Goal: Navigation & Orientation: Find specific page/section

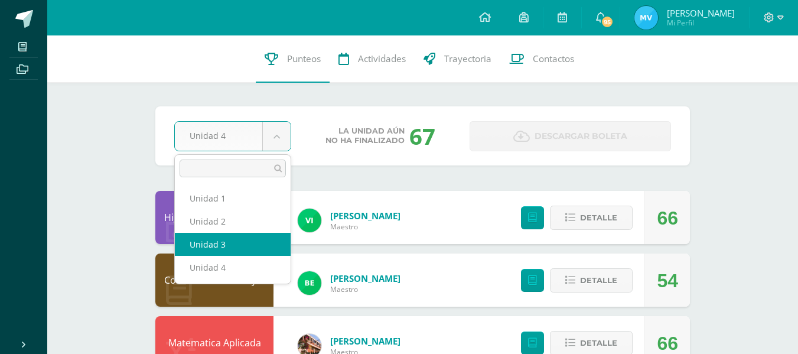
select select "Unidad 3"
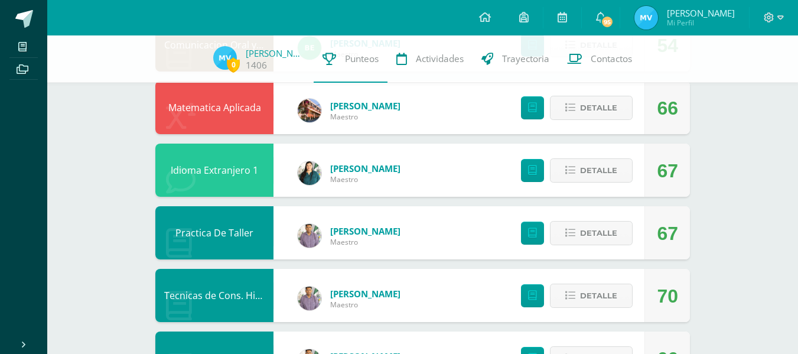
scroll to position [231, 0]
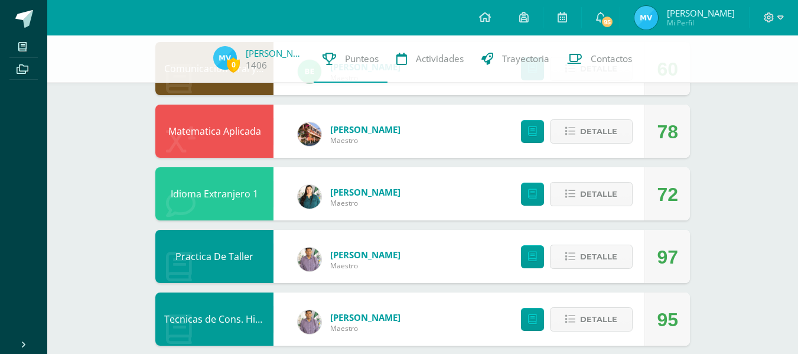
scroll to position [207, 0]
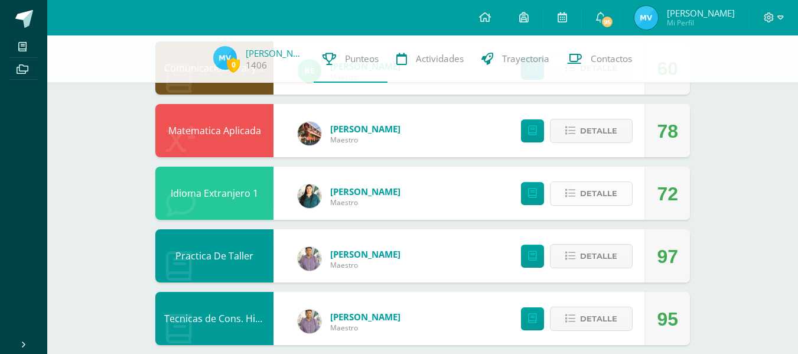
click at [586, 184] on span "Detalle" at bounding box center [598, 193] width 37 height 22
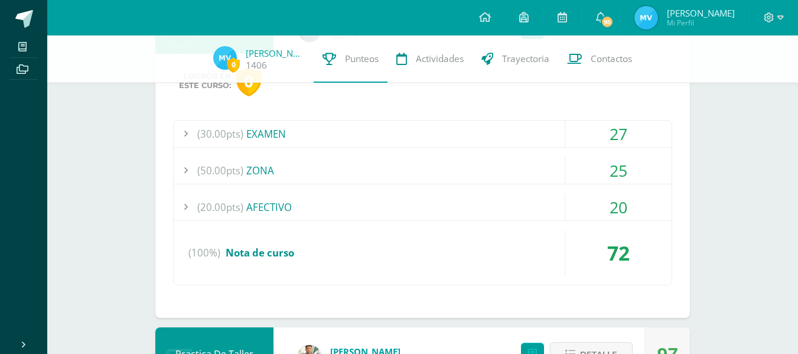
scroll to position [374, 0]
click at [428, 172] on div "(50.00pts) ZONA" at bounding box center [423, 169] width 498 height 27
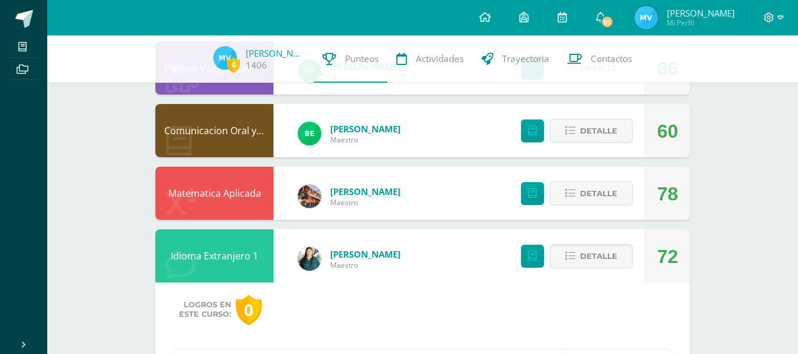
scroll to position [0, 0]
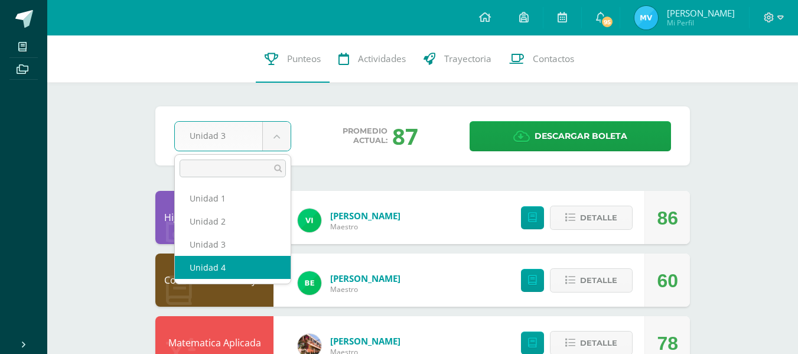
select select "Unidad 4"
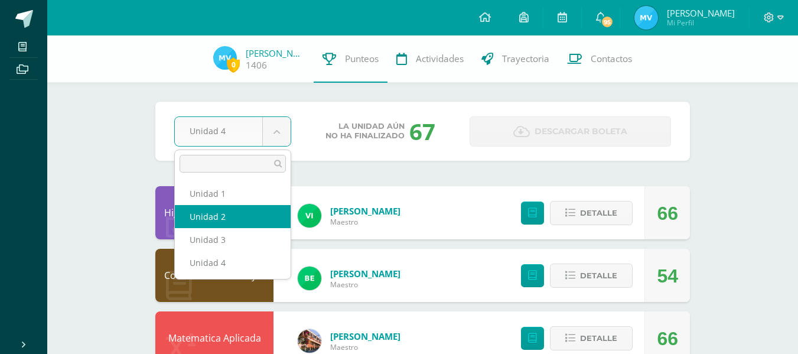
select select "Unidad 2"
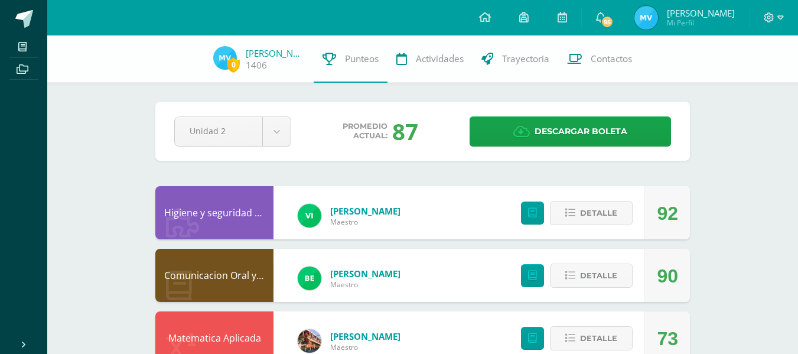
scroll to position [1, 0]
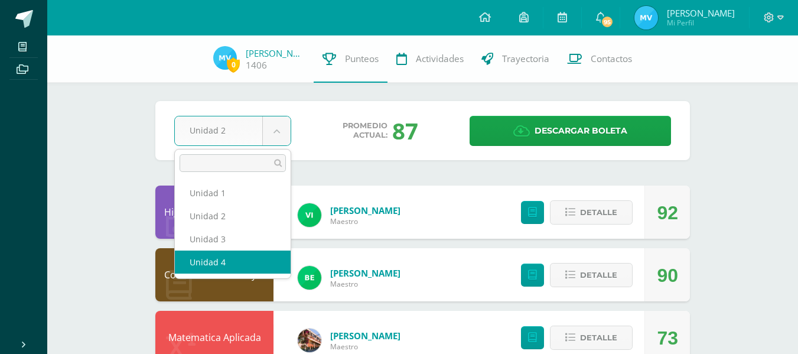
select select "Unidad 4"
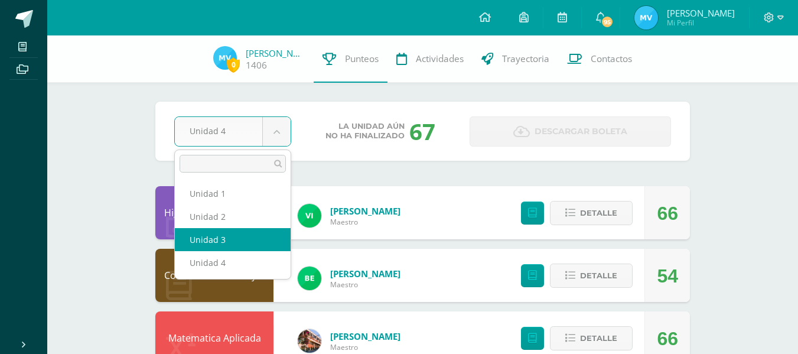
select select "Unidad 3"
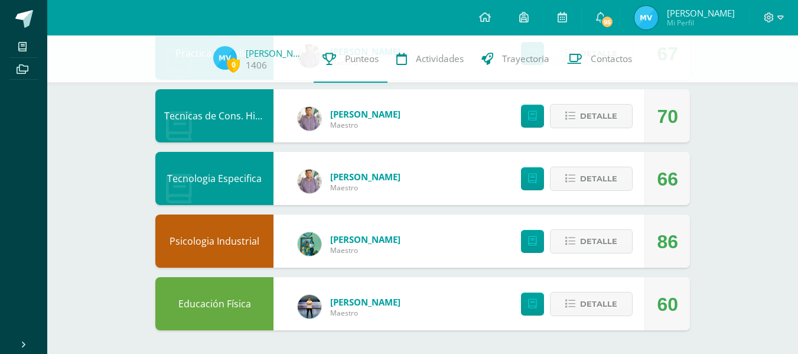
scroll to position [246, 0]
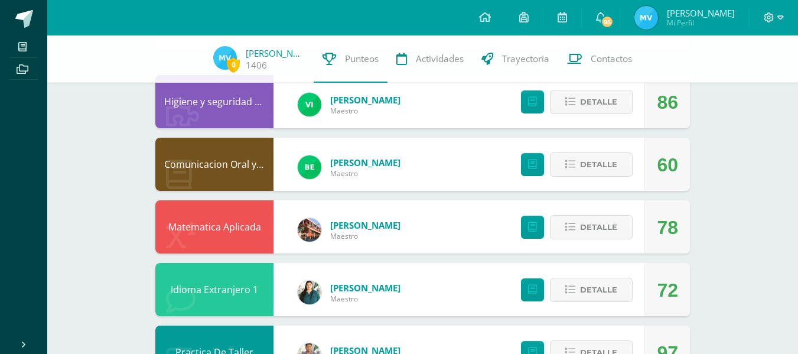
scroll to position [410, 0]
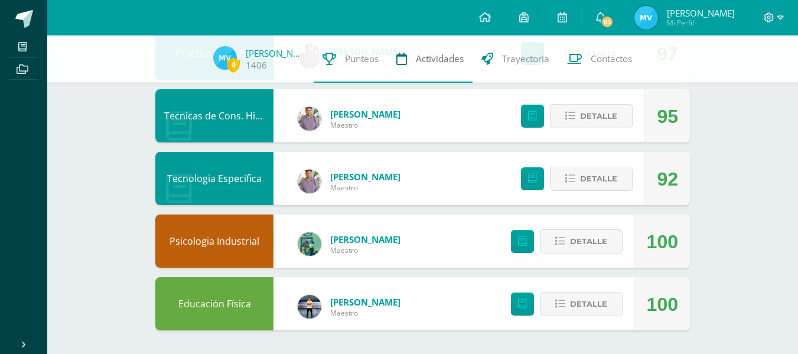
drag, startPoint x: 433, startPoint y: 57, endPoint x: 430, endPoint y: 64, distance: 6.9
click at [433, 57] on span "Actividades" at bounding box center [440, 59] width 48 height 12
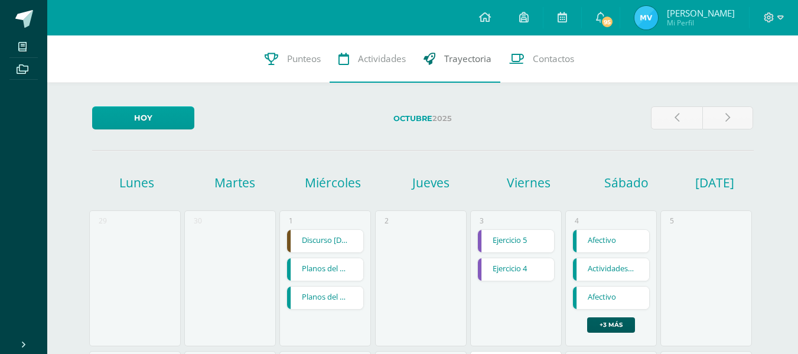
click at [469, 66] on link "Trayectoria" at bounding box center [458, 58] width 86 height 47
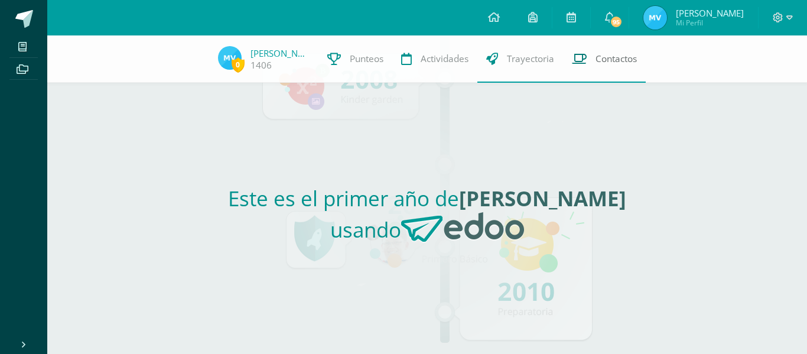
click at [572, 45] on link "Contactos" at bounding box center [604, 58] width 83 height 47
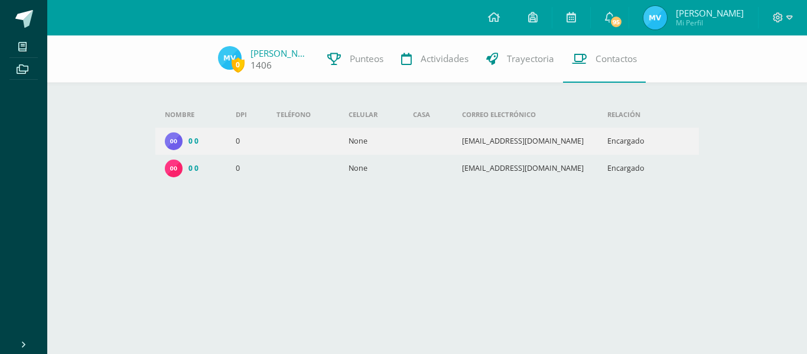
click at [285, 66] on div "1406" at bounding box center [279, 65] width 59 height 12
click at [537, 19] on icon at bounding box center [532, 17] width 9 height 11
click at [500, 20] on icon at bounding box center [494, 17] width 12 height 11
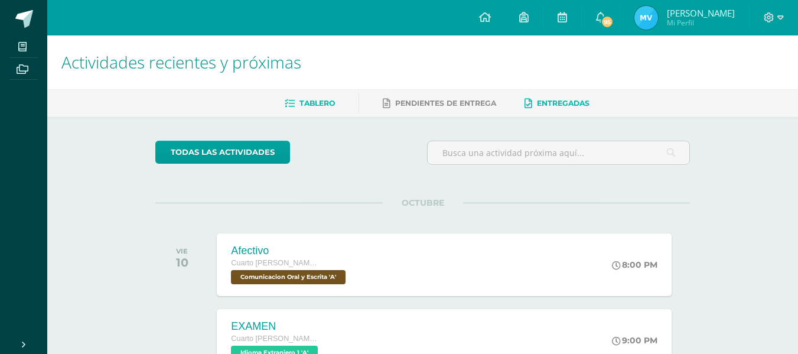
click at [541, 109] on link "Entregadas" at bounding box center [556, 103] width 65 height 19
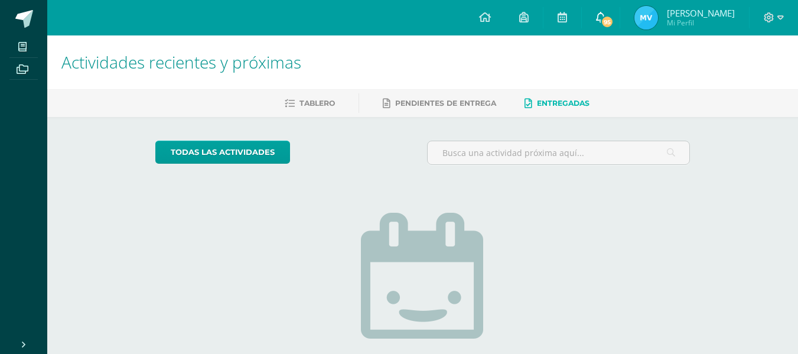
click at [605, 21] on icon at bounding box center [600, 17] width 9 height 11
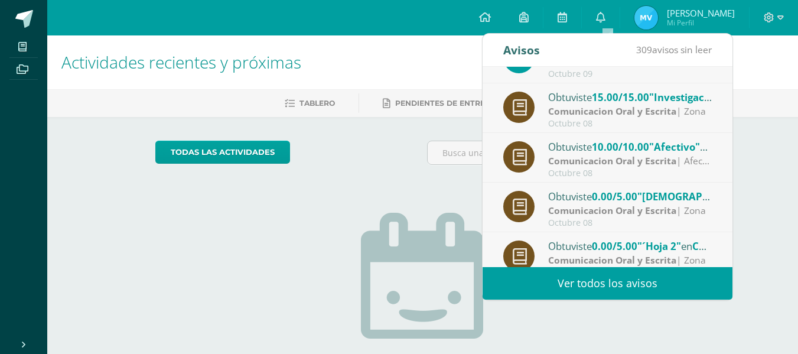
scroll to position [197, 0]
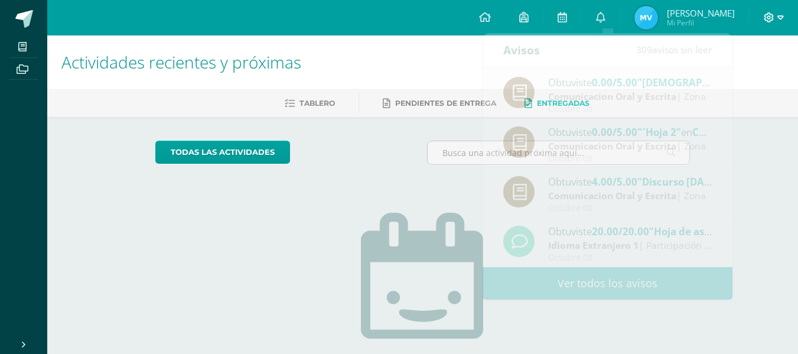
click at [779, 19] on icon at bounding box center [780, 17] width 6 height 4
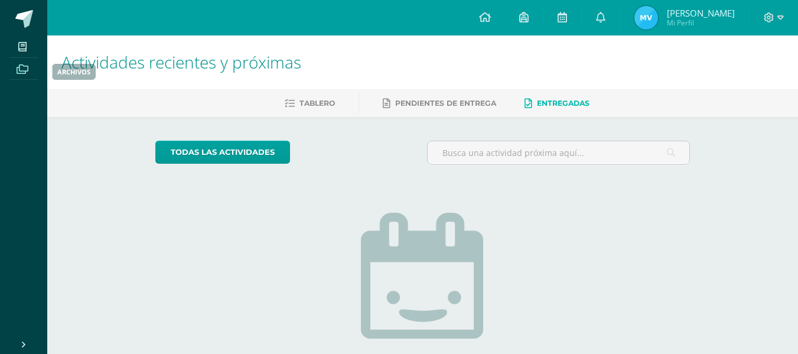
click at [23, 71] on icon at bounding box center [23, 68] width 12 height 9
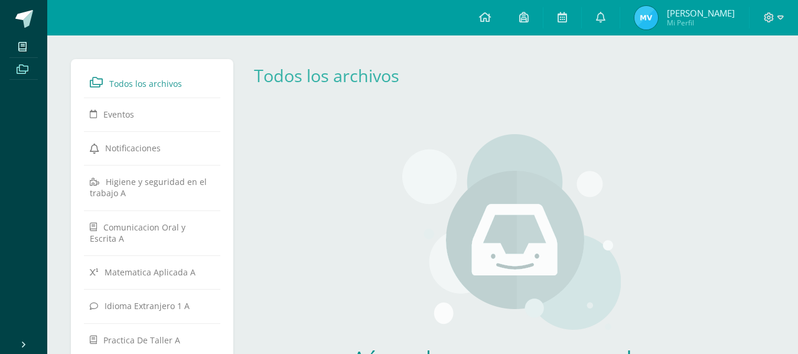
scroll to position [1, 0]
click at [20, 19] on span at bounding box center [24, 19] width 18 height 18
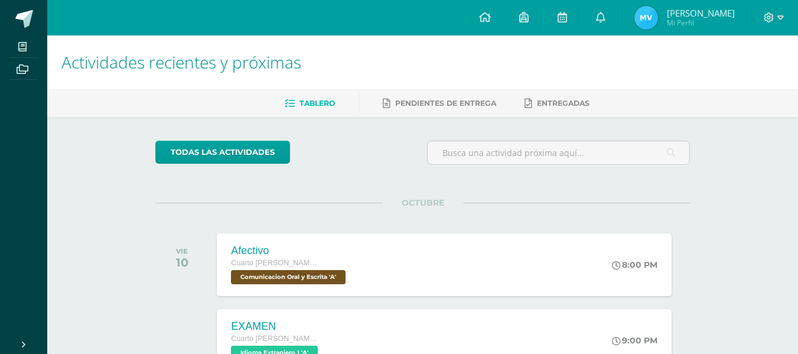
scroll to position [1, 0]
click at [441, 198] on span "OCTUBRE" at bounding box center [423, 202] width 80 height 11
click at [651, 9] on img at bounding box center [646, 18] width 24 height 24
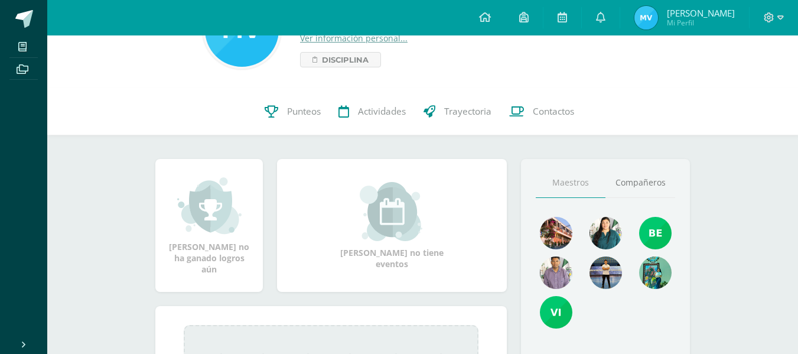
scroll to position [48, 0]
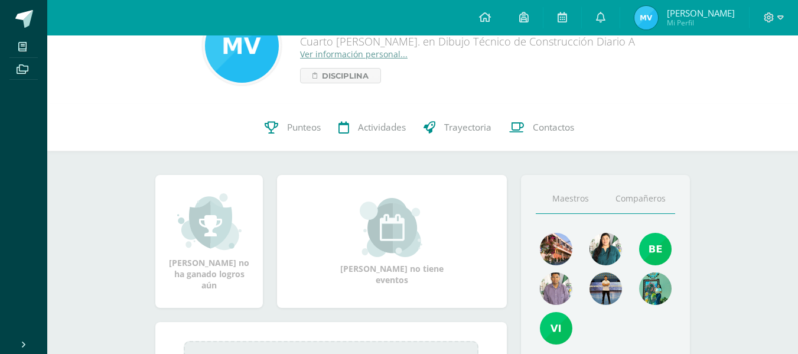
click at [635, 198] on link "Compañeros" at bounding box center [640, 199] width 70 height 30
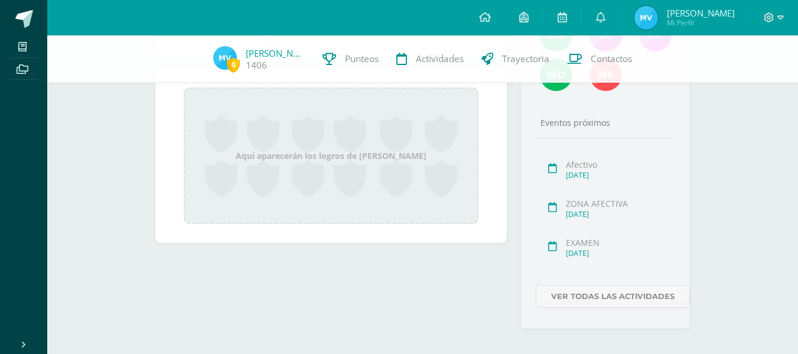
scroll to position [309, 0]
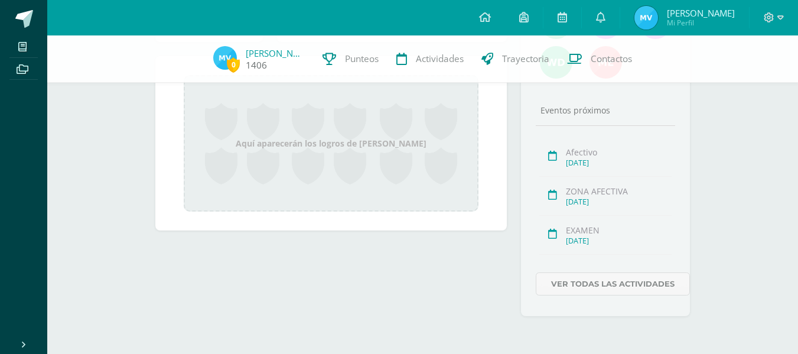
click at [269, 52] on link "[PERSON_NAME]" at bounding box center [275, 53] width 59 height 12
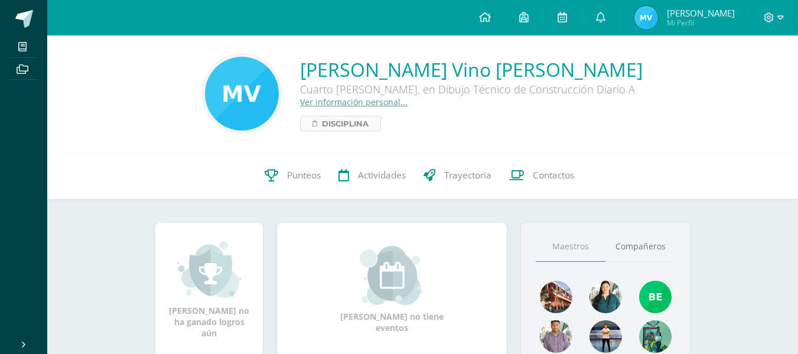
click at [368, 123] on span "Disciplina" at bounding box center [345, 123] width 47 height 14
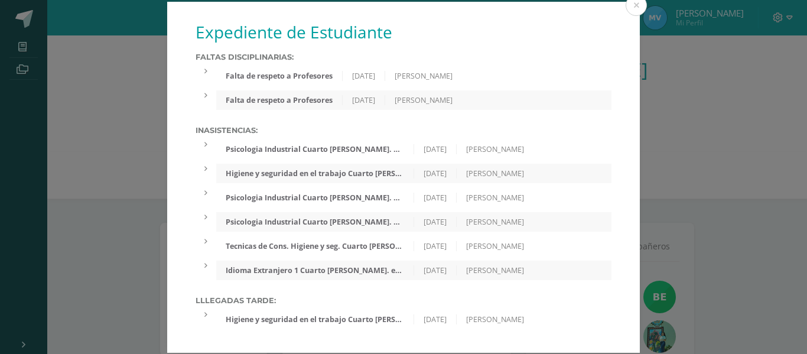
click at [351, 200] on div "Psicologia Industrial Cuarto [PERSON_NAME]. en Dibujo Técnico de Construcción D…" at bounding box center [314, 197] width 197 height 10
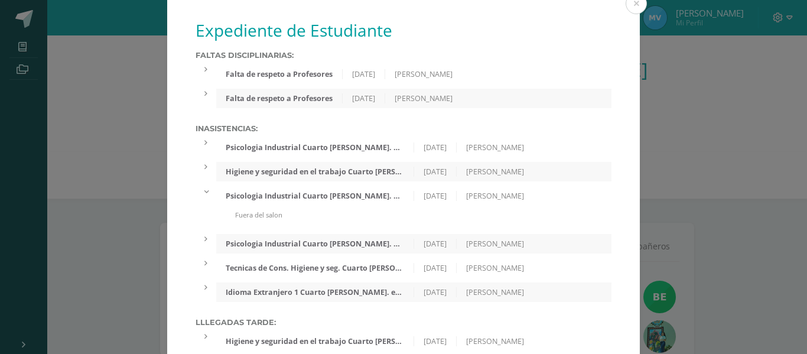
click at [337, 74] on div "Falta de respeto a Profesores" at bounding box center [279, 74] width 126 height 10
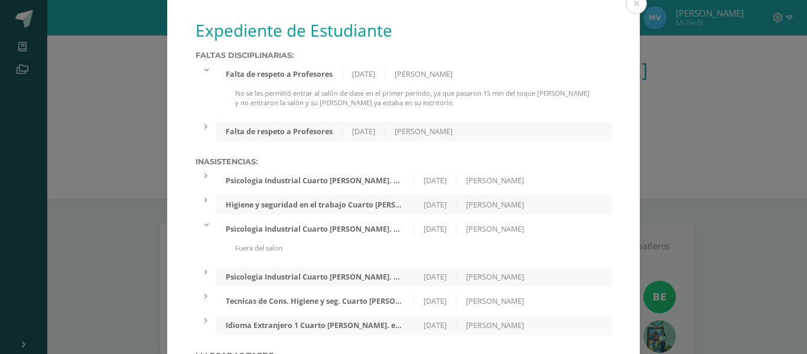
click at [329, 139] on div "Falta de respeto a Profesores 18/03/2025 Vilma Pocasangre" at bounding box center [413, 131] width 395 height 19
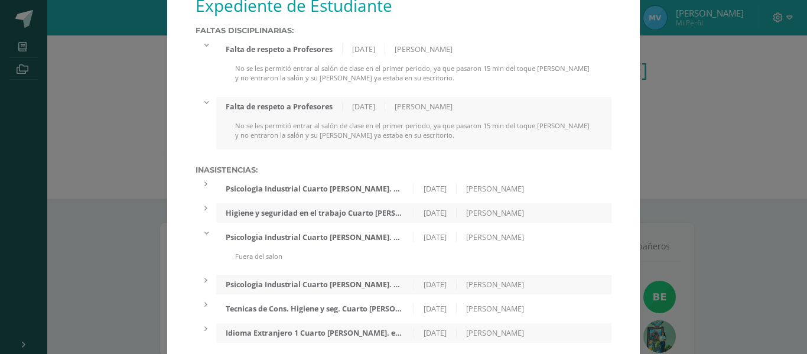
scroll to position [86, 0]
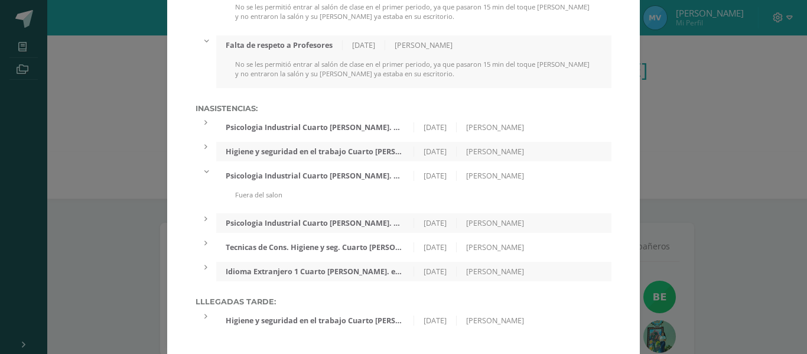
click at [373, 130] on div "Psicologia Industrial Cuarto [PERSON_NAME]. en Dibujo Técnico de Construcción D…" at bounding box center [314, 127] width 197 height 10
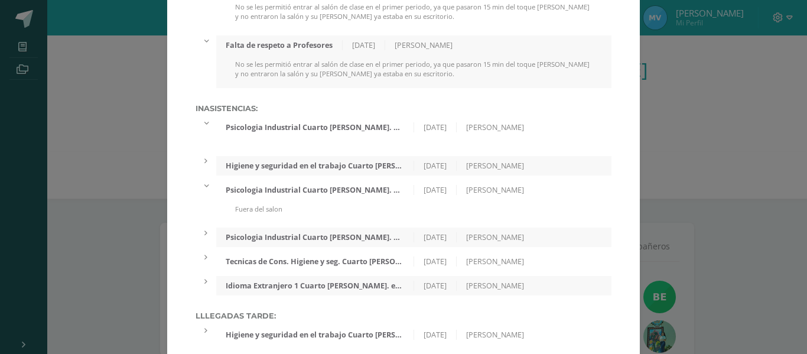
click at [376, 174] on div "Higiene y seguridad en el trabajo Cuarto Bach. en Dibujo Técnico de Construcció…" at bounding box center [413, 165] width 395 height 19
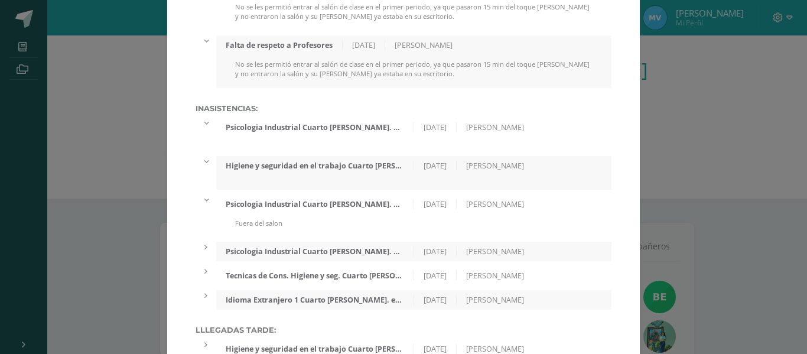
click at [378, 198] on div "Psicologia Industrial Cuarto Bach. en Dibujo Técnico de Construcción Diario 'A'…" at bounding box center [413, 203] width 395 height 19
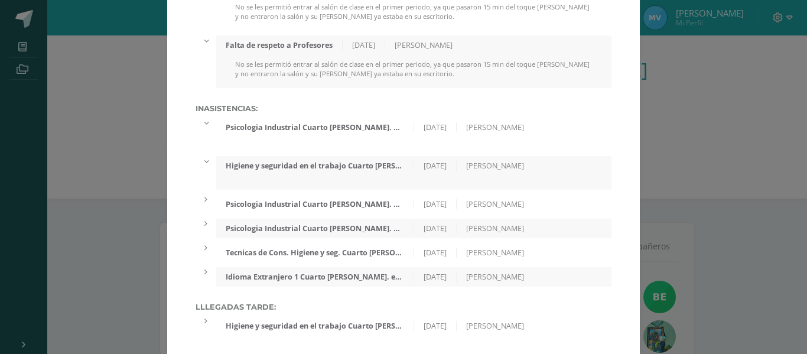
click at [366, 231] on div "Psicologia Industrial Cuarto [PERSON_NAME]. en Dibujo Técnico de Construcción D…" at bounding box center [314, 228] width 197 height 10
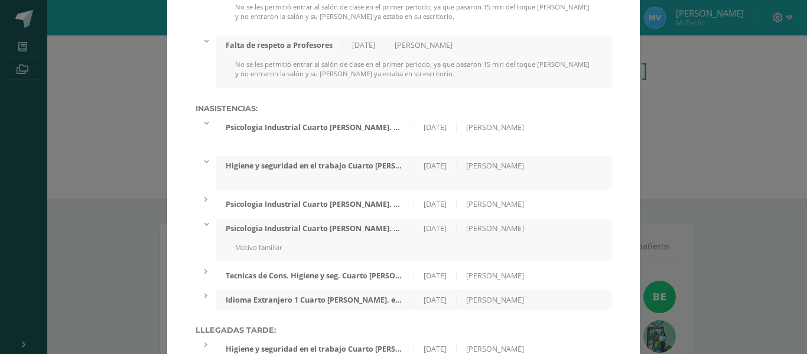
scroll to position [115, 0]
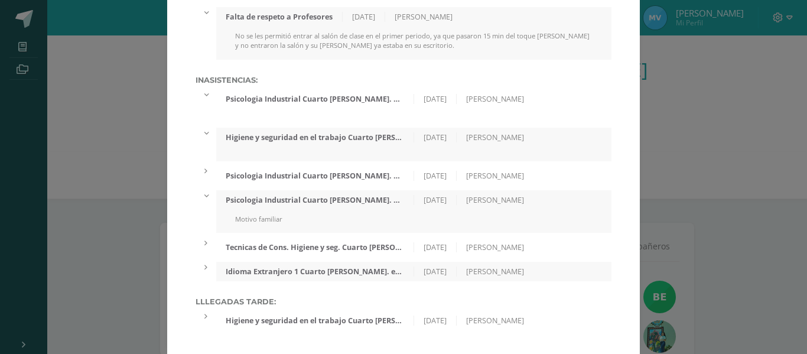
click at [374, 99] on div "Psicologia Industrial Cuarto [PERSON_NAME]. en Dibujo Técnico de Construcción D…" at bounding box center [314, 99] width 197 height 10
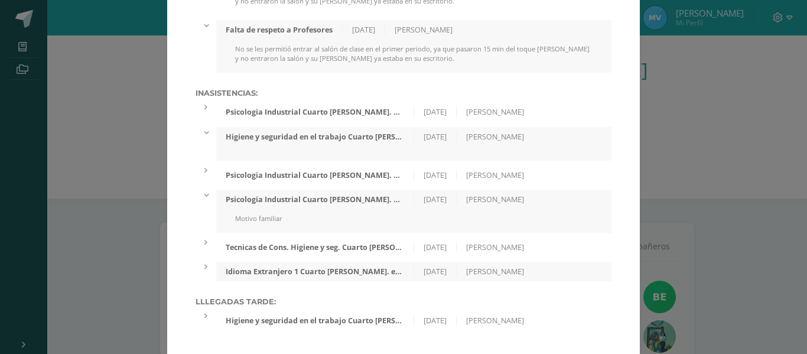
scroll to position [100, 0]
click at [353, 246] on div "Tecnicas de Cons. Higiene y seg. Cuarto [PERSON_NAME]. en Dibujo Técnico de Con…" at bounding box center [314, 247] width 197 height 10
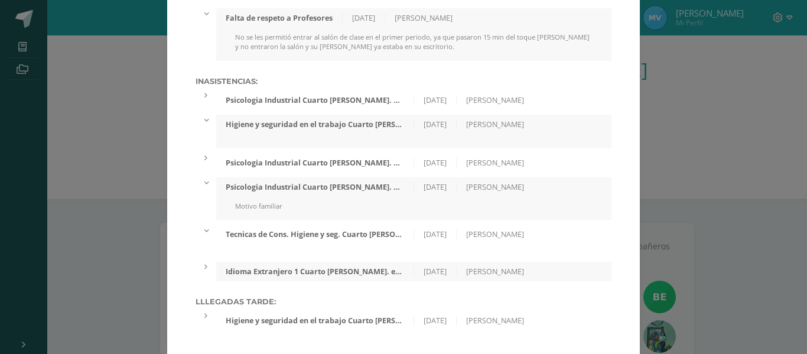
scroll to position [115, 0]
click at [350, 265] on div "Idioma Extranjero 1 Cuarto Bach. en Dibujo Técnico de Construcción Diario 'A' 0…" at bounding box center [413, 271] width 395 height 19
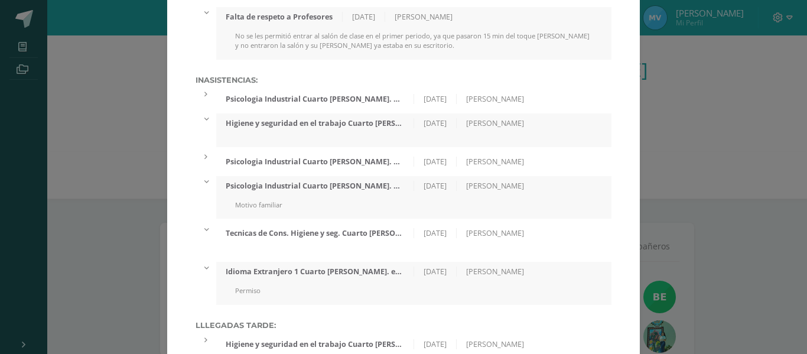
scroll to position [138, 0]
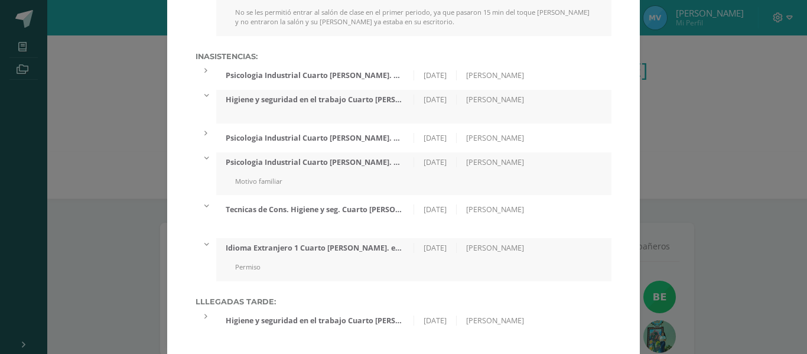
click at [344, 318] on div "Higiene y seguridad en el trabajo Cuarto [PERSON_NAME]. en Dibujo Técnico de Co…" at bounding box center [314, 320] width 197 height 10
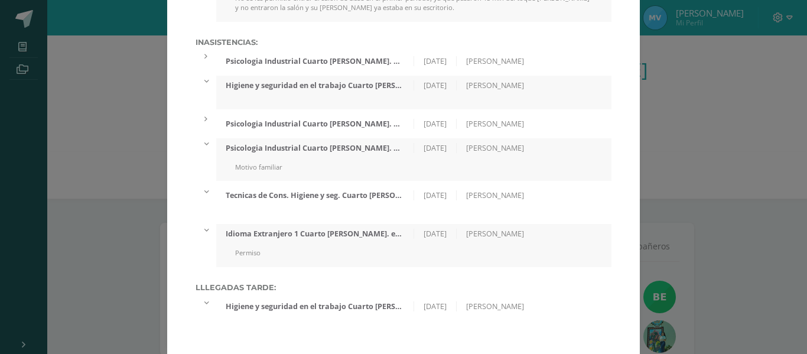
click at [372, 301] on div "Higiene y seguridad en el trabajo Cuarto [PERSON_NAME]. en Dibujo Técnico de Co…" at bounding box center [314, 306] width 197 height 10
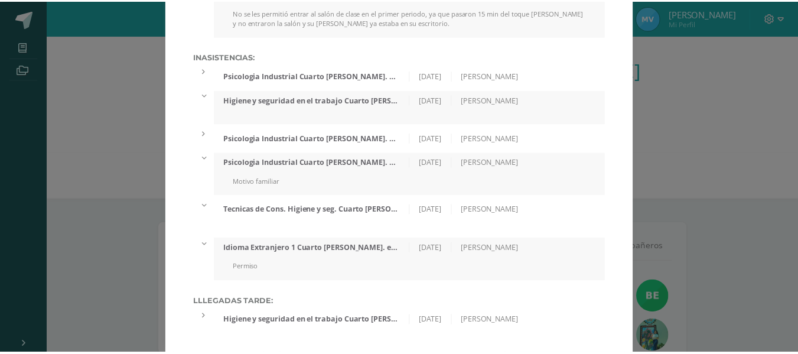
scroll to position [0, 0]
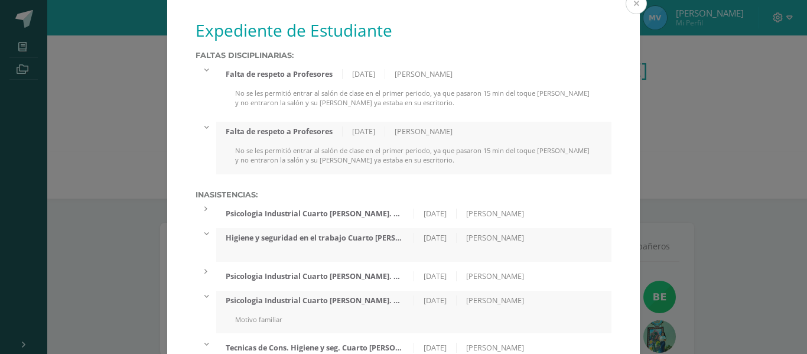
click at [637, 8] on button at bounding box center [635, 3] width 21 height 21
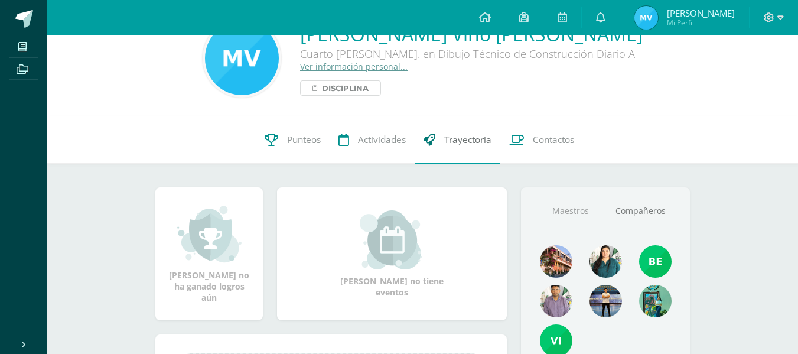
scroll to position [37, 0]
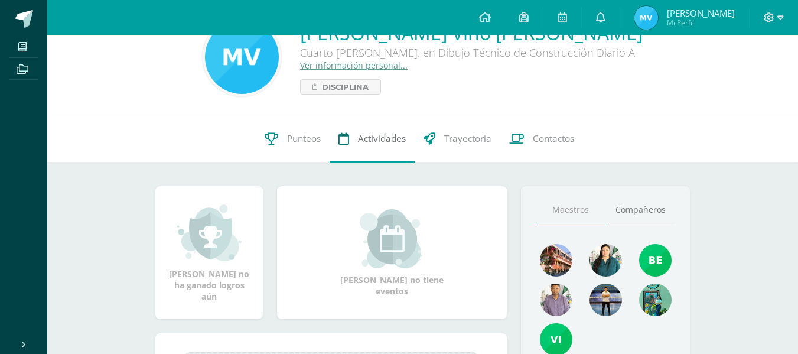
click at [397, 139] on span "Actividades" at bounding box center [382, 138] width 48 height 12
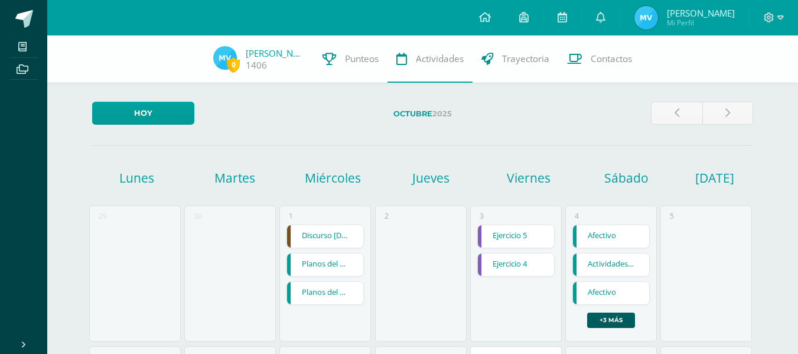
click at [413, 68] on link "Actividades" at bounding box center [429, 58] width 85 height 47
click at [244, 55] on span "0 [PERSON_NAME] 1406" at bounding box center [258, 59] width 109 height 27
click at [263, 55] on link "[PERSON_NAME]" at bounding box center [275, 53] width 59 height 12
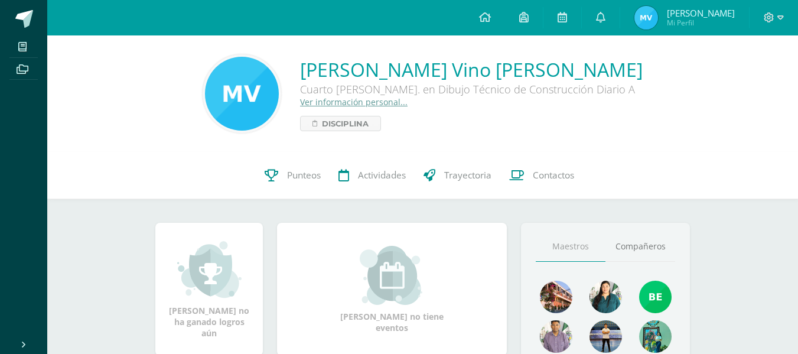
click at [404, 104] on link "Ver información personal..." at bounding box center [353, 101] width 107 height 11
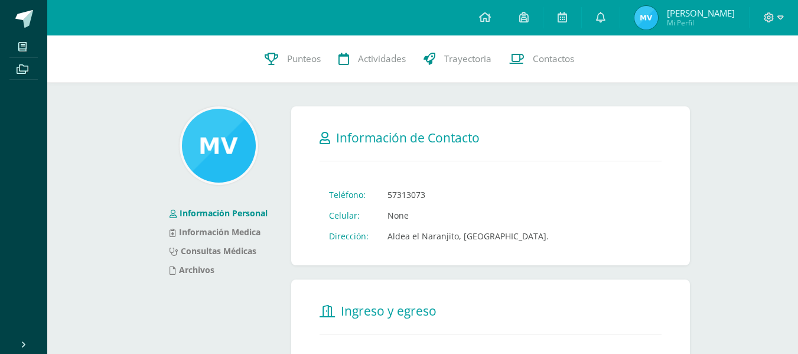
click at [223, 152] on img at bounding box center [219, 146] width 74 height 74
click at [247, 233] on link "Información Medica" at bounding box center [214, 231] width 91 height 11
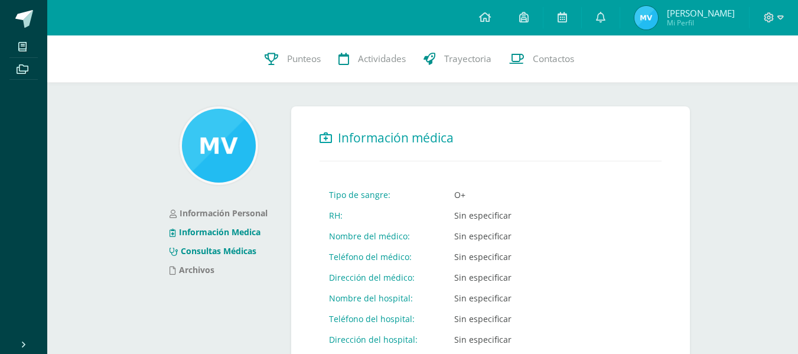
click at [230, 247] on link "Consultas Médicas" at bounding box center [212, 250] width 87 height 11
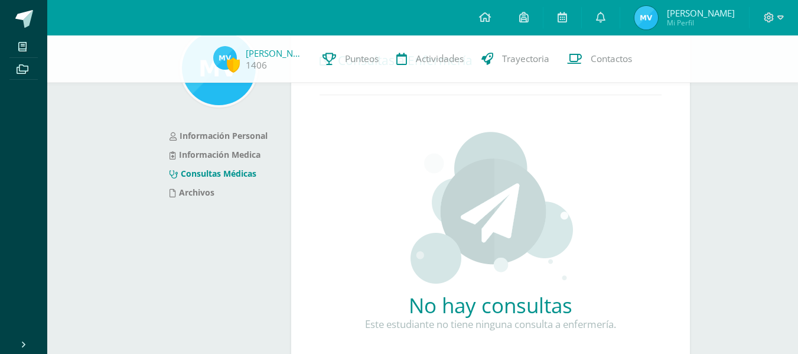
scroll to position [115, 0]
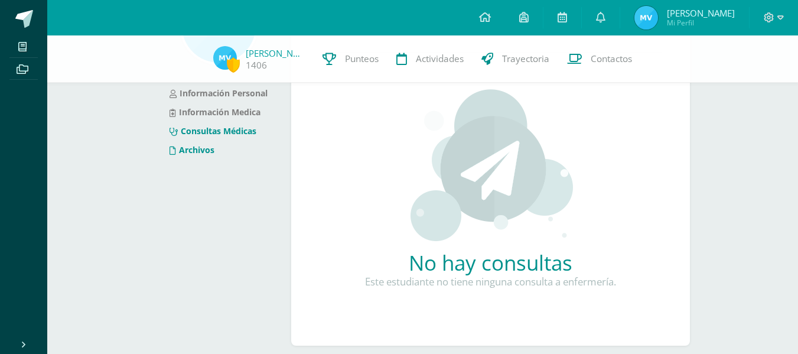
click at [203, 152] on link "Archivos" at bounding box center [191, 149] width 45 height 11
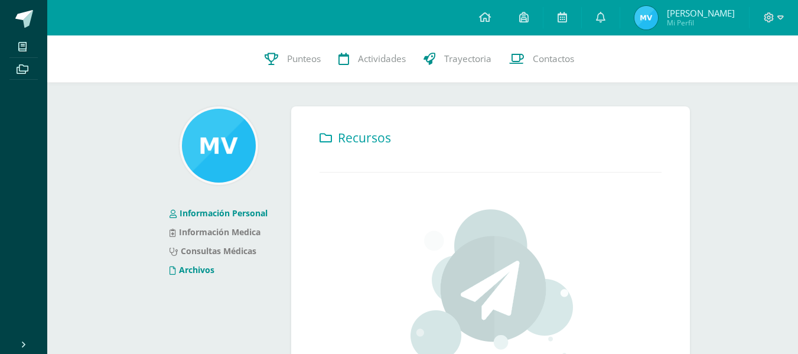
click at [257, 216] on link "Información Personal" at bounding box center [218, 212] width 98 height 11
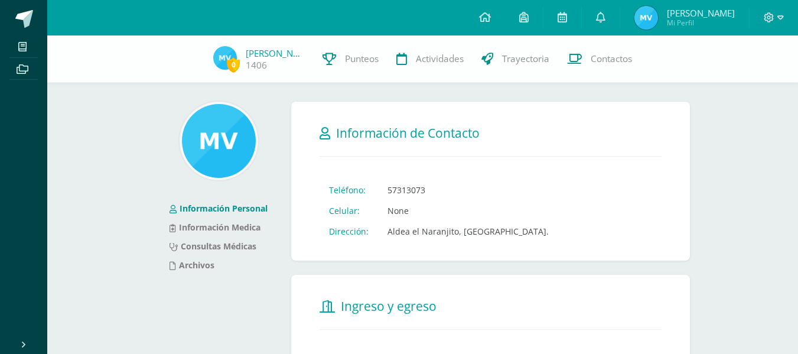
click at [721, 16] on span "[PERSON_NAME]" at bounding box center [701, 13] width 68 height 12
